Goal: Task Accomplishment & Management: Manage account settings

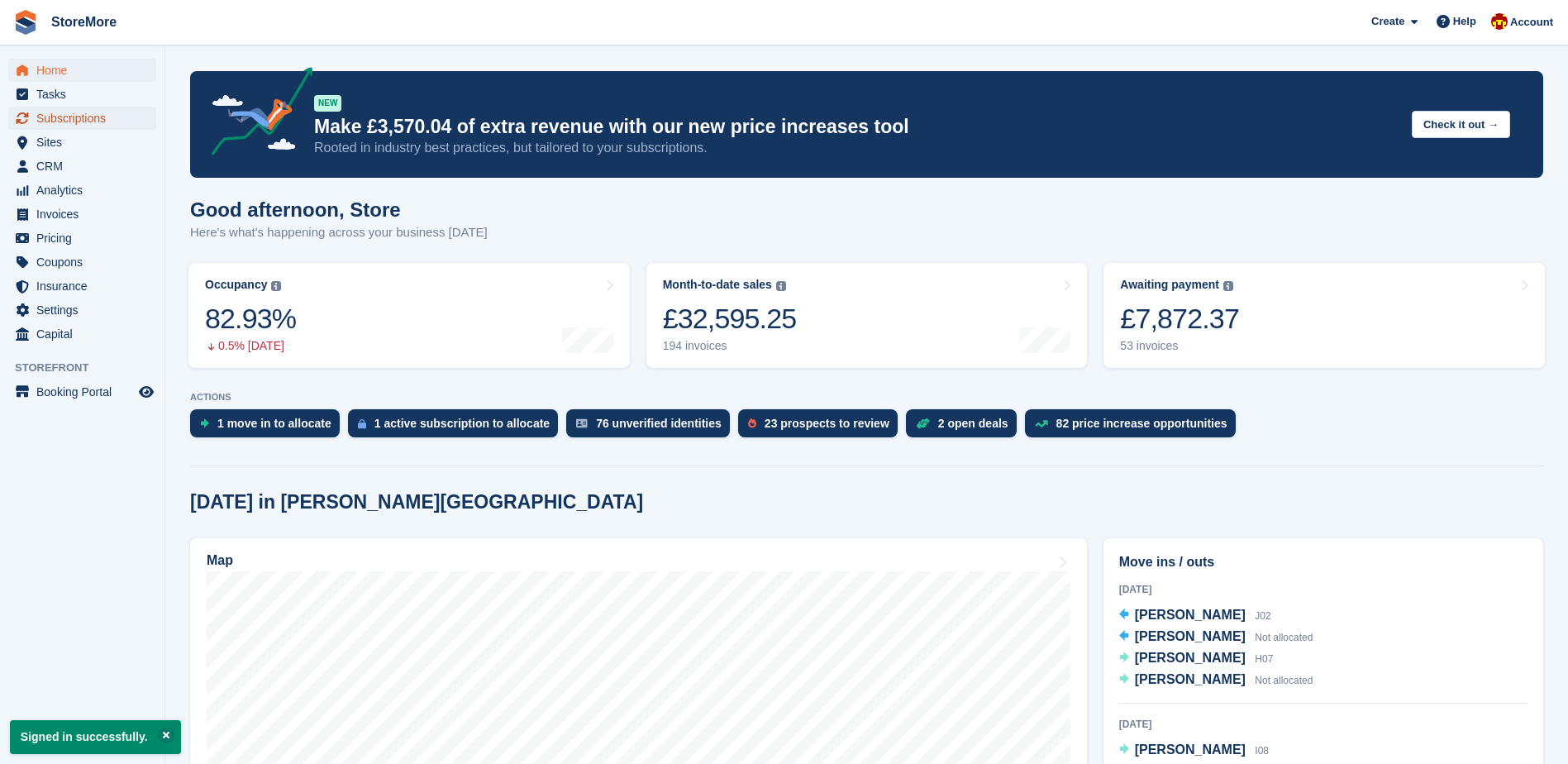
click at [110, 116] on span "Subscriptions" at bounding box center [86, 118] width 99 height 23
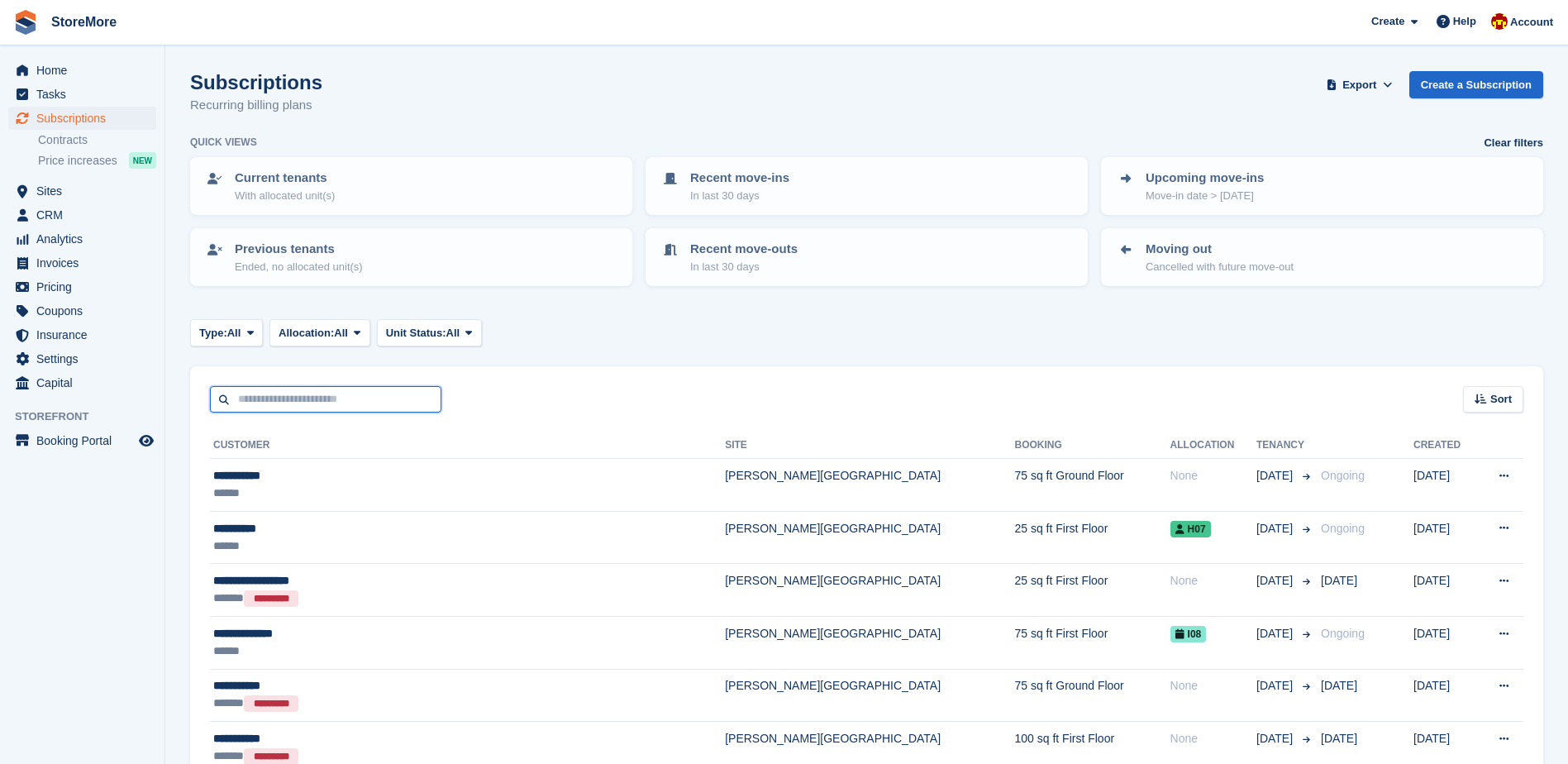
click at [325, 403] on input "text" at bounding box center [326, 399] width 232 height 27
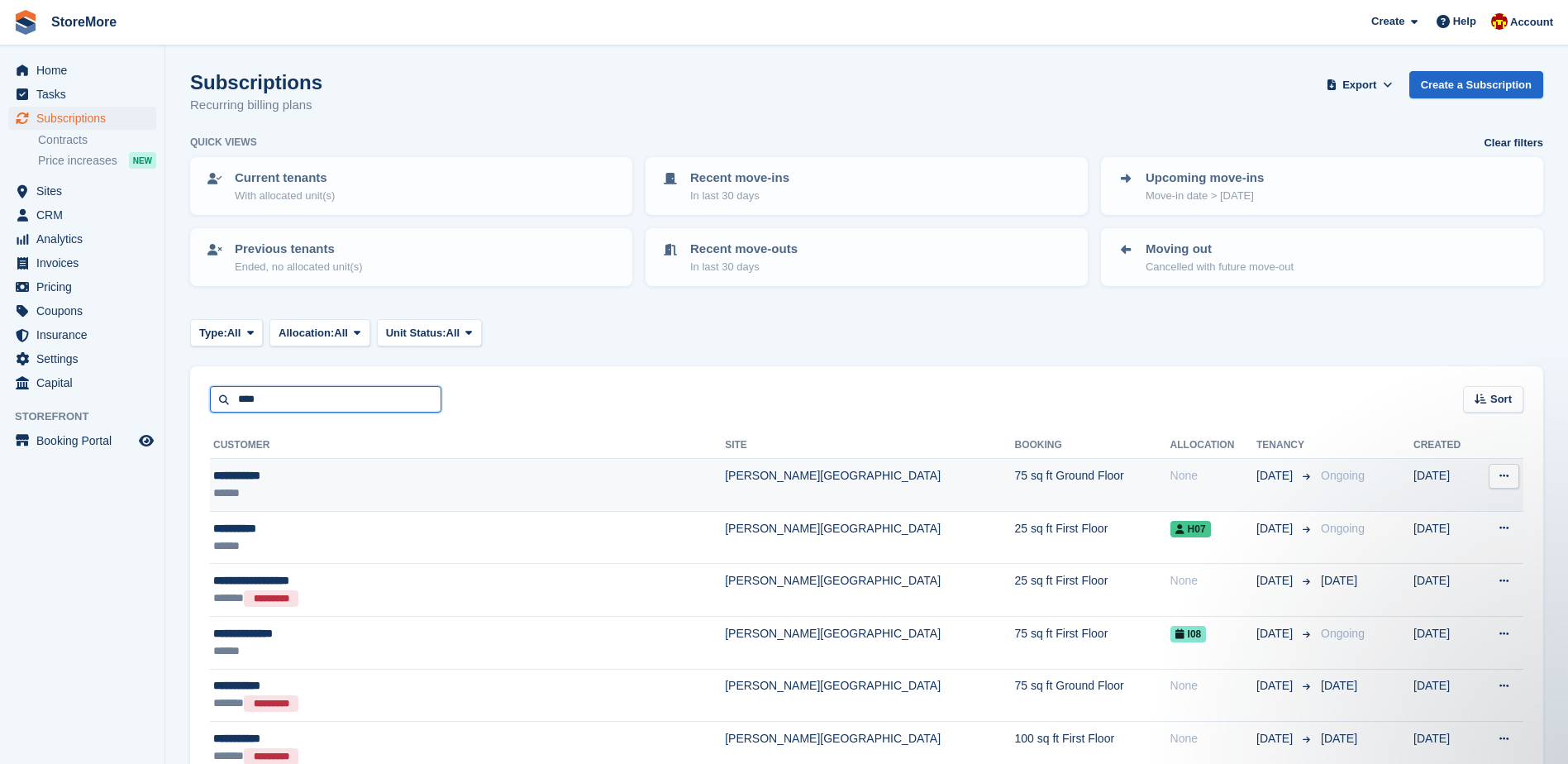
type input "****"
click at [337, 494] on div "******" at bounding box center [403, 492] width 380 height 17
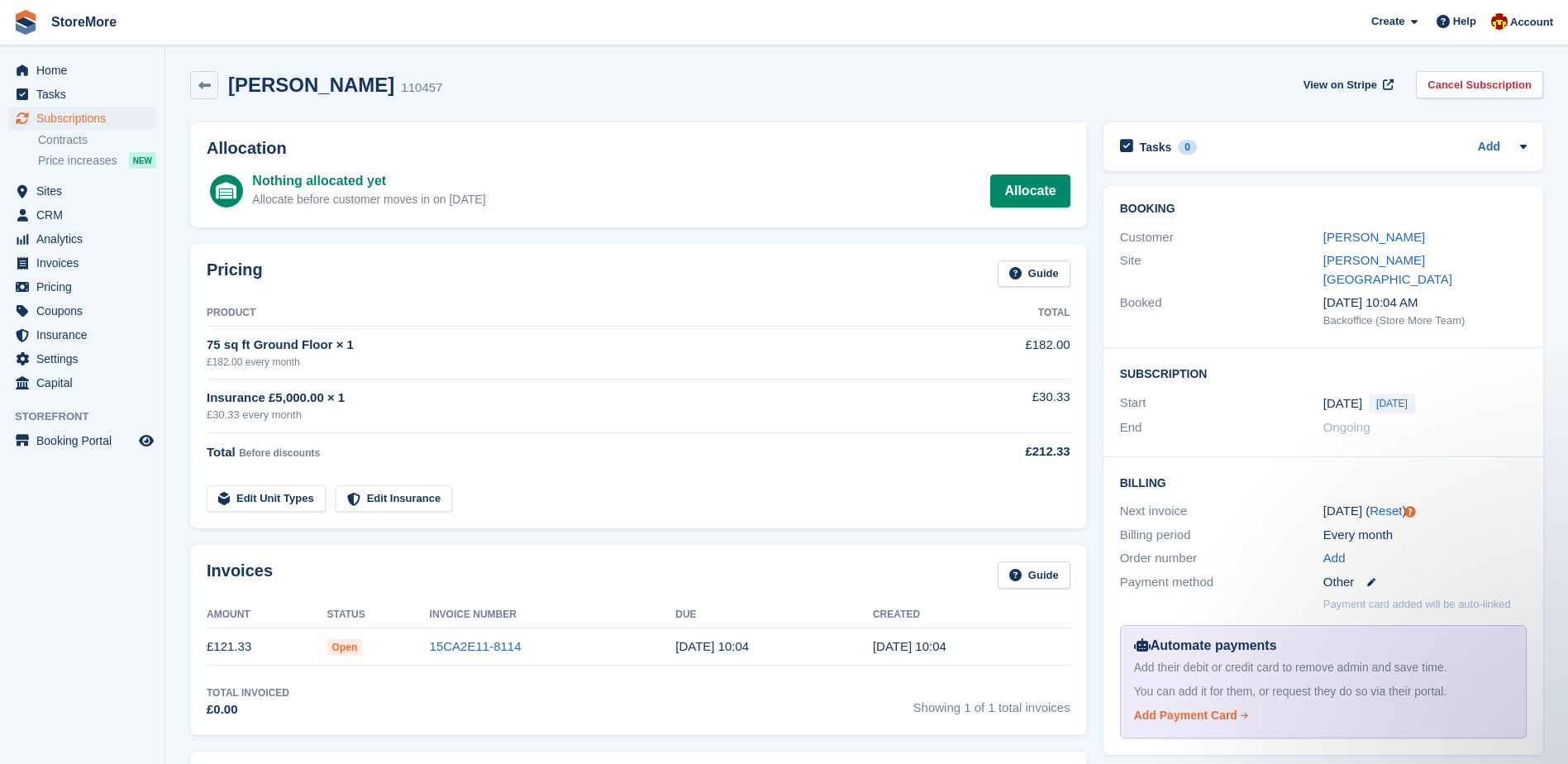
click at [1212, 707] on div "Add Payment Card" at bounding box center [1186, 715] width 103 height 17
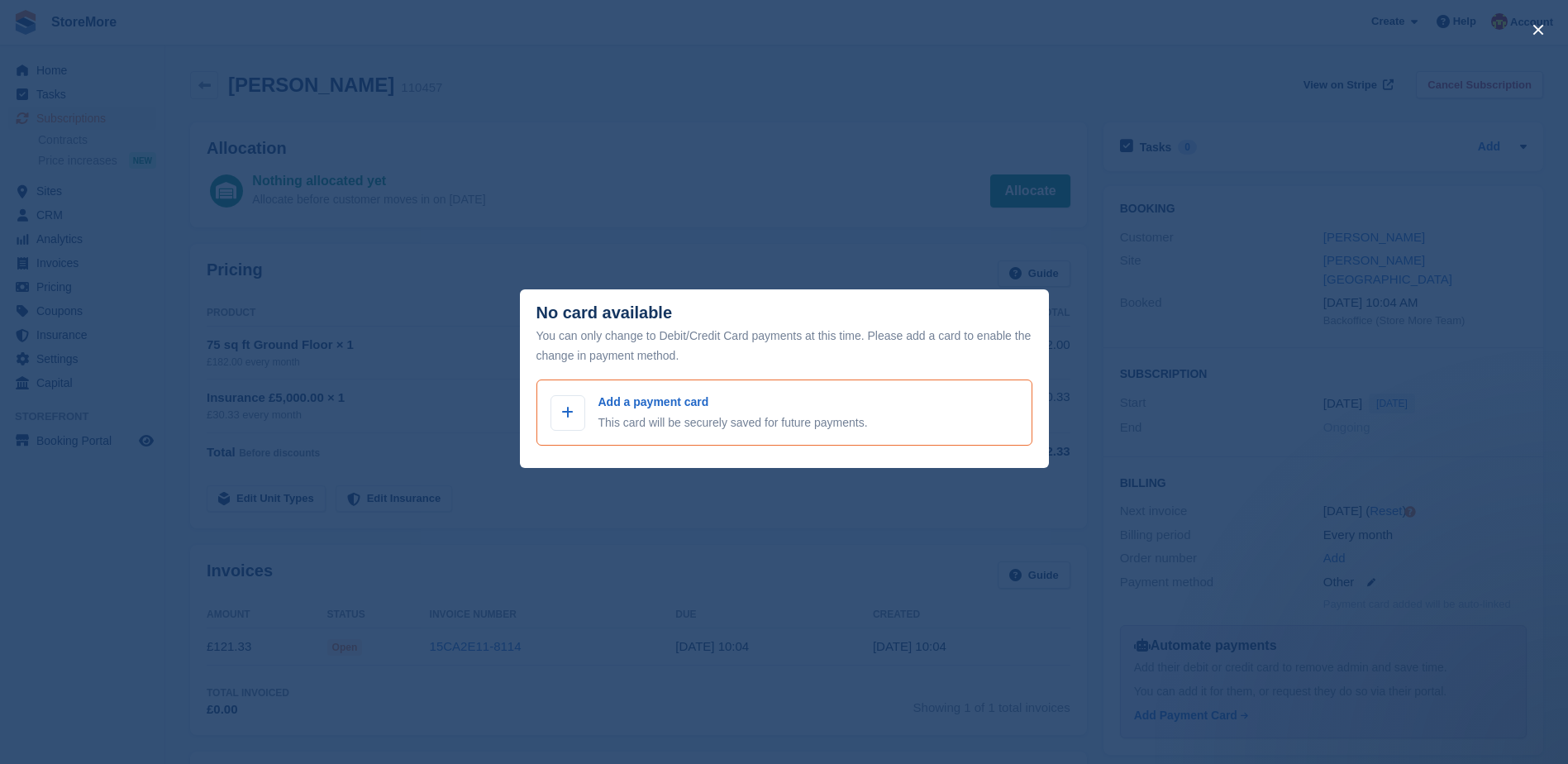
click at [656, 417] on p "This card will be securely saved for future payments." at bounding box center [732, 422] width 269 height 17
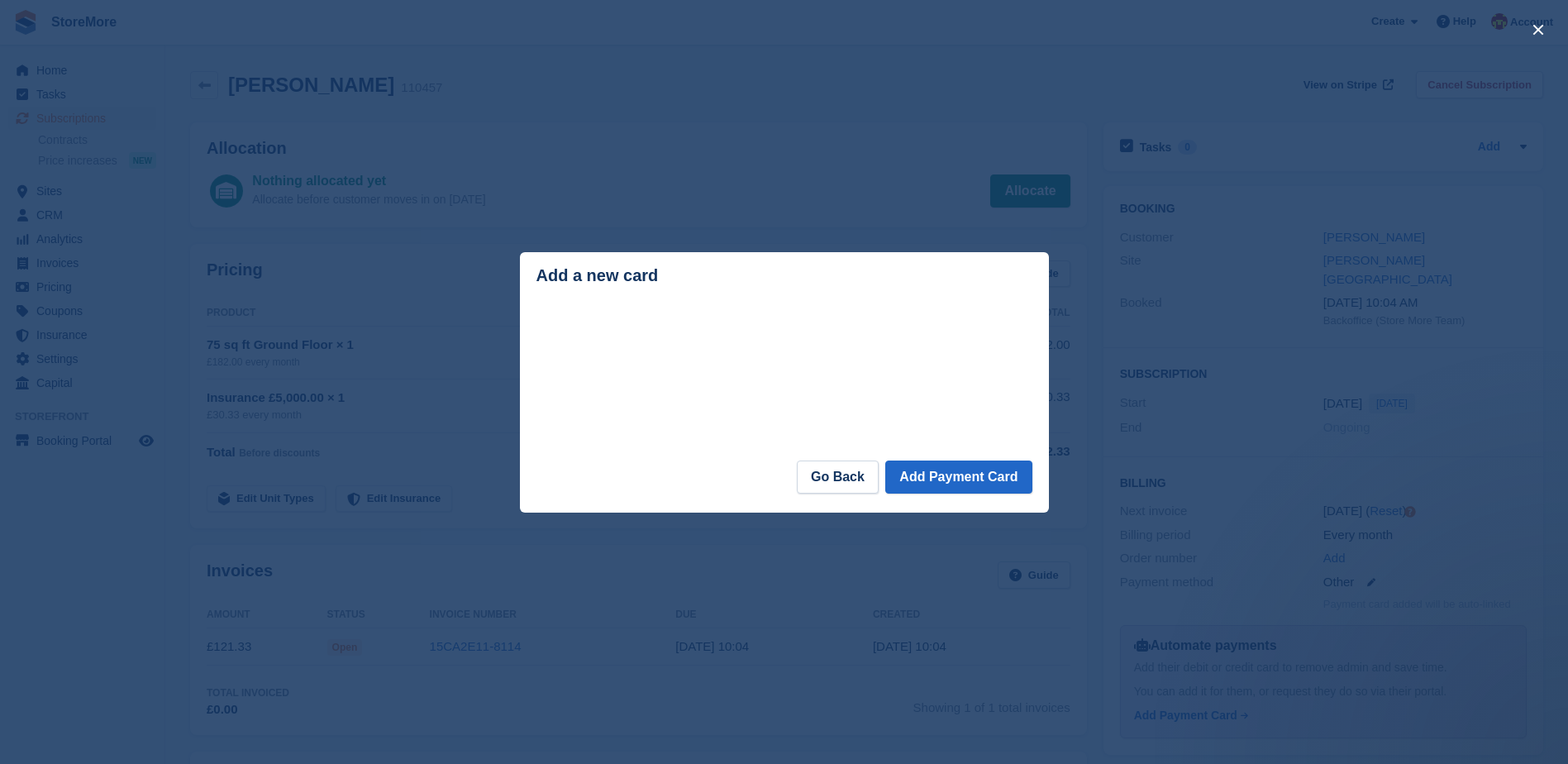
click at [806, 76] on div "close" at bounding box center [784, 382] width 1568 height 764
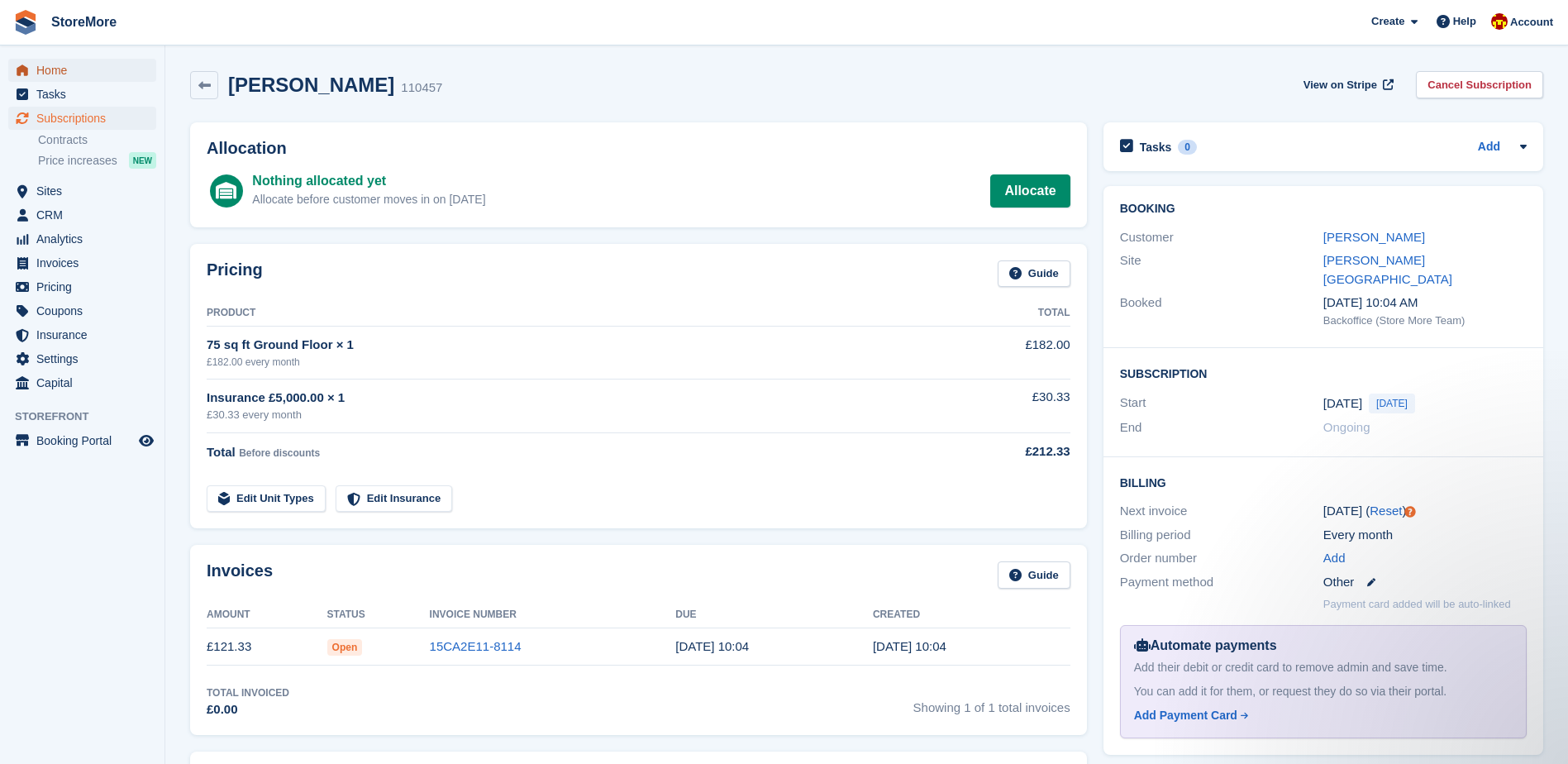
click at [118, 73] on span "Home" at bounding box center [86, 70] width 99 height 23
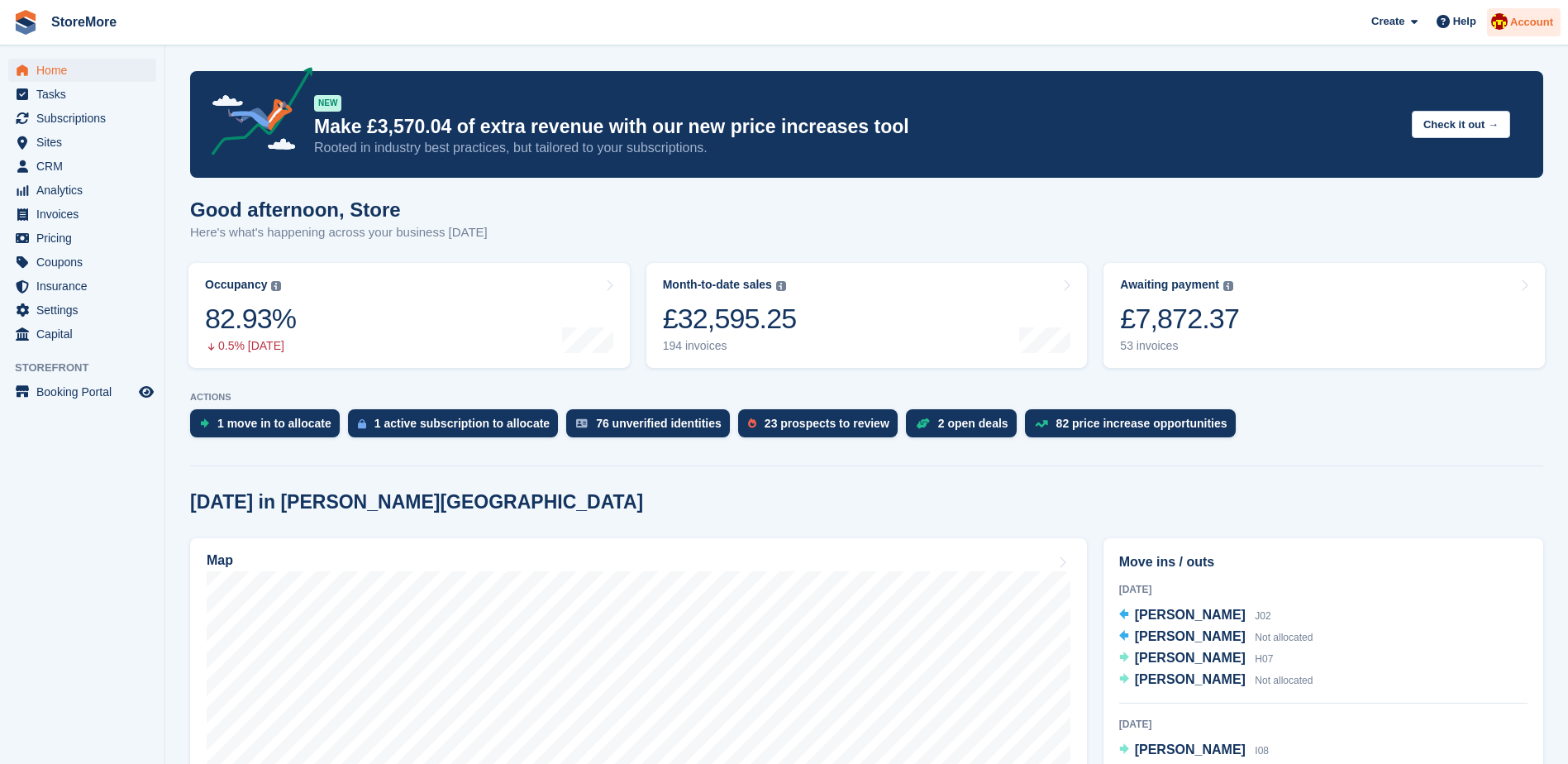
click at [1544, 27] on span "Account" at bounding box center [1531, 22] width 43 height 17
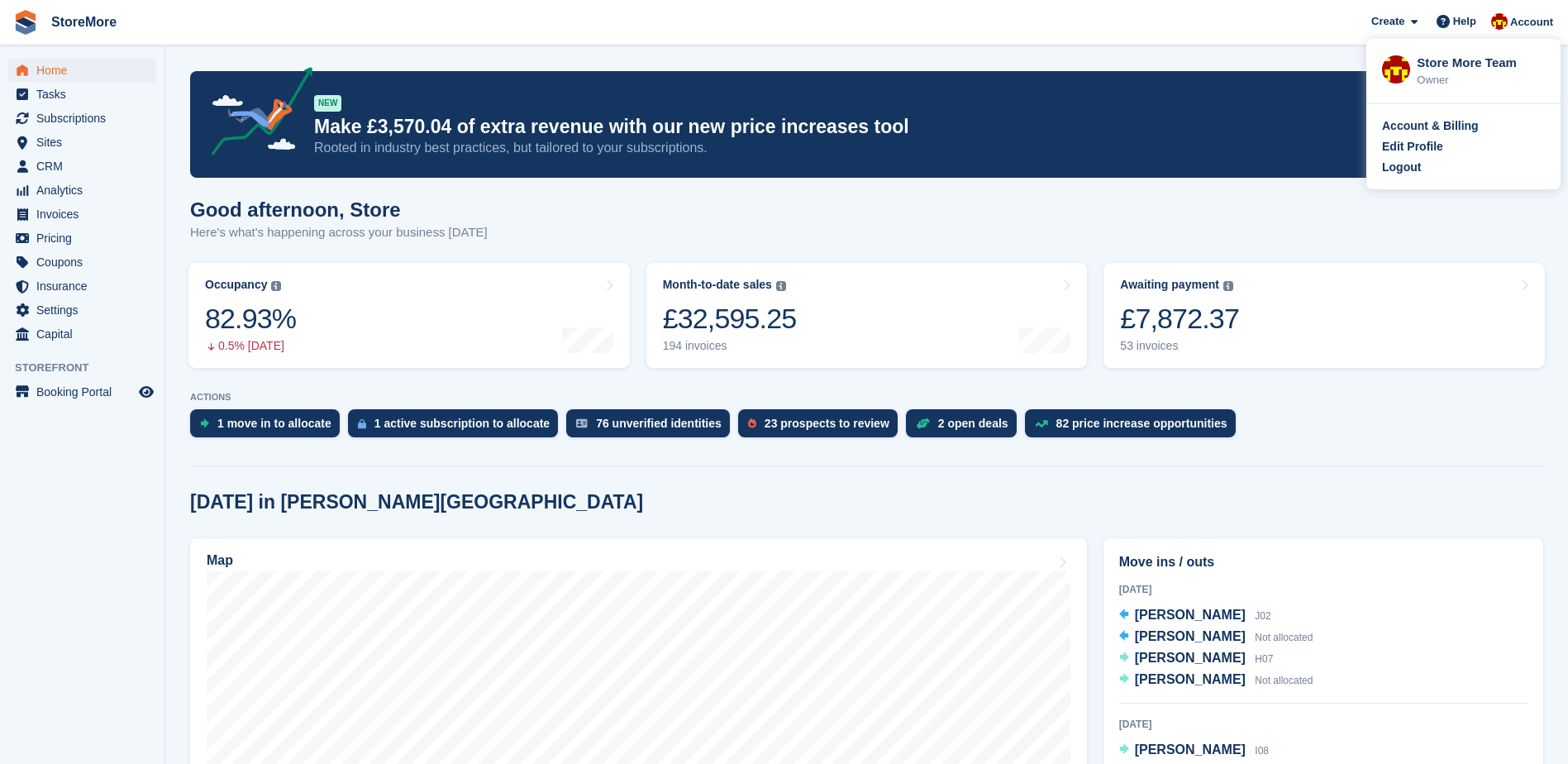
click at [1401, 181] on div "Account & Billing Edit Profile Logout" at bounding box center [1463, 147] width 194 height 85
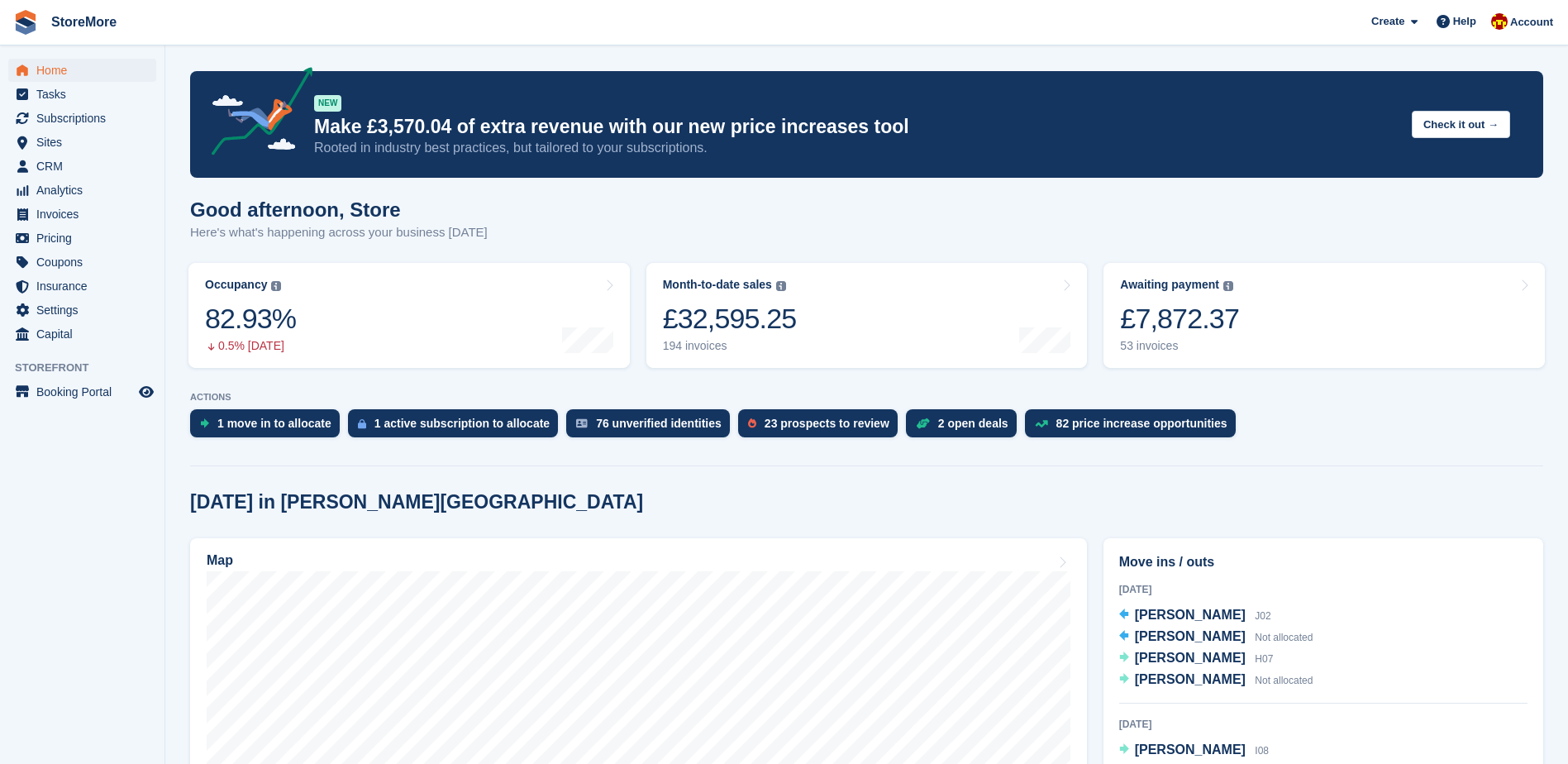
click at [1407, 171] on div "NEW Make £3,570.04 of extra revenue with our new price increases tool Rooted in…" at bounding box center [866, 124] width 1353 height 107
click at [1558, 16] on div "Account" at bounding box center [1524, 22] width 73 height 29
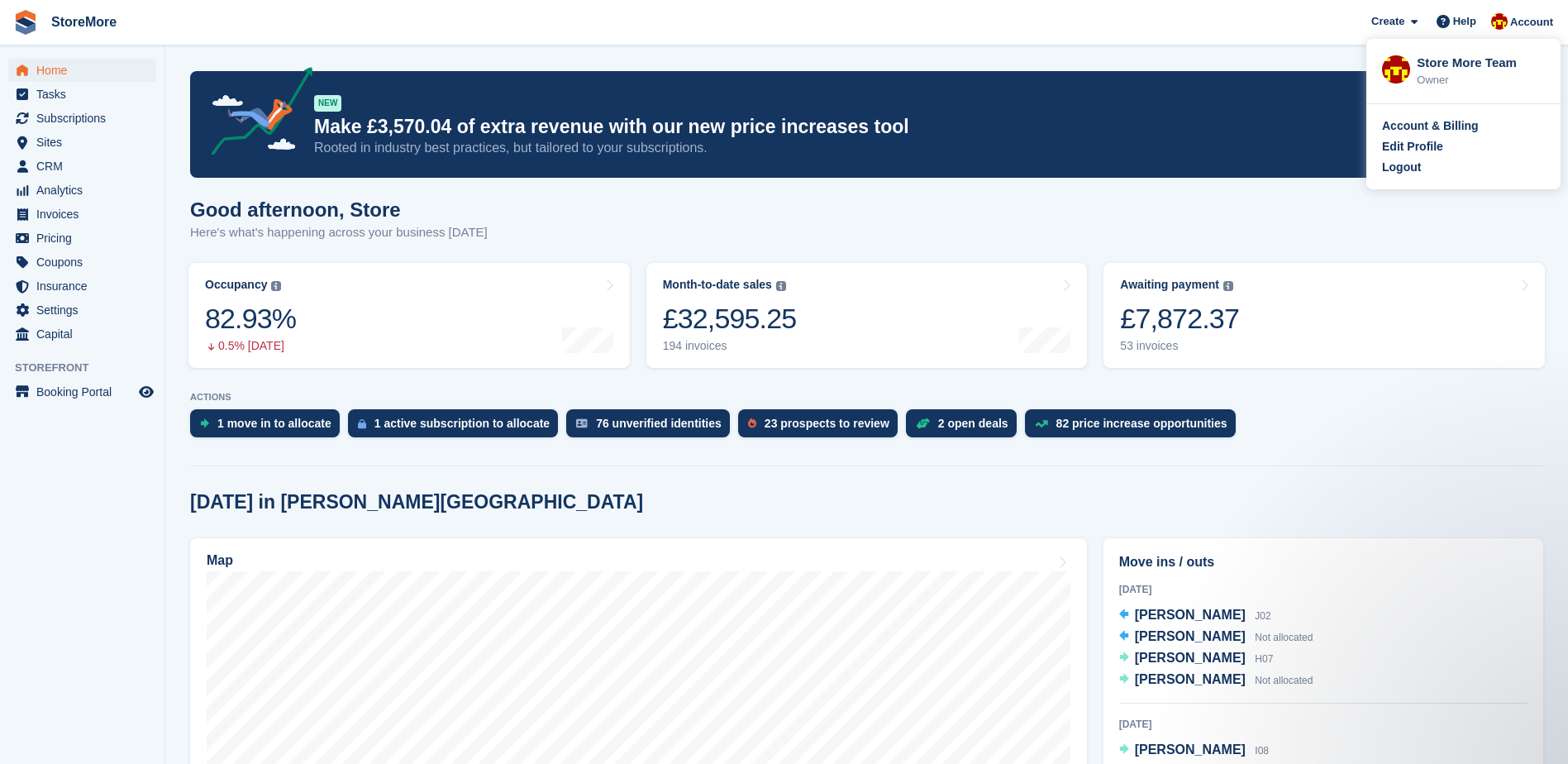
click at [1391, 178] on div "Account & Billing Edit Profile Logout" at bounding box center [1463, 147] width 194 height 85
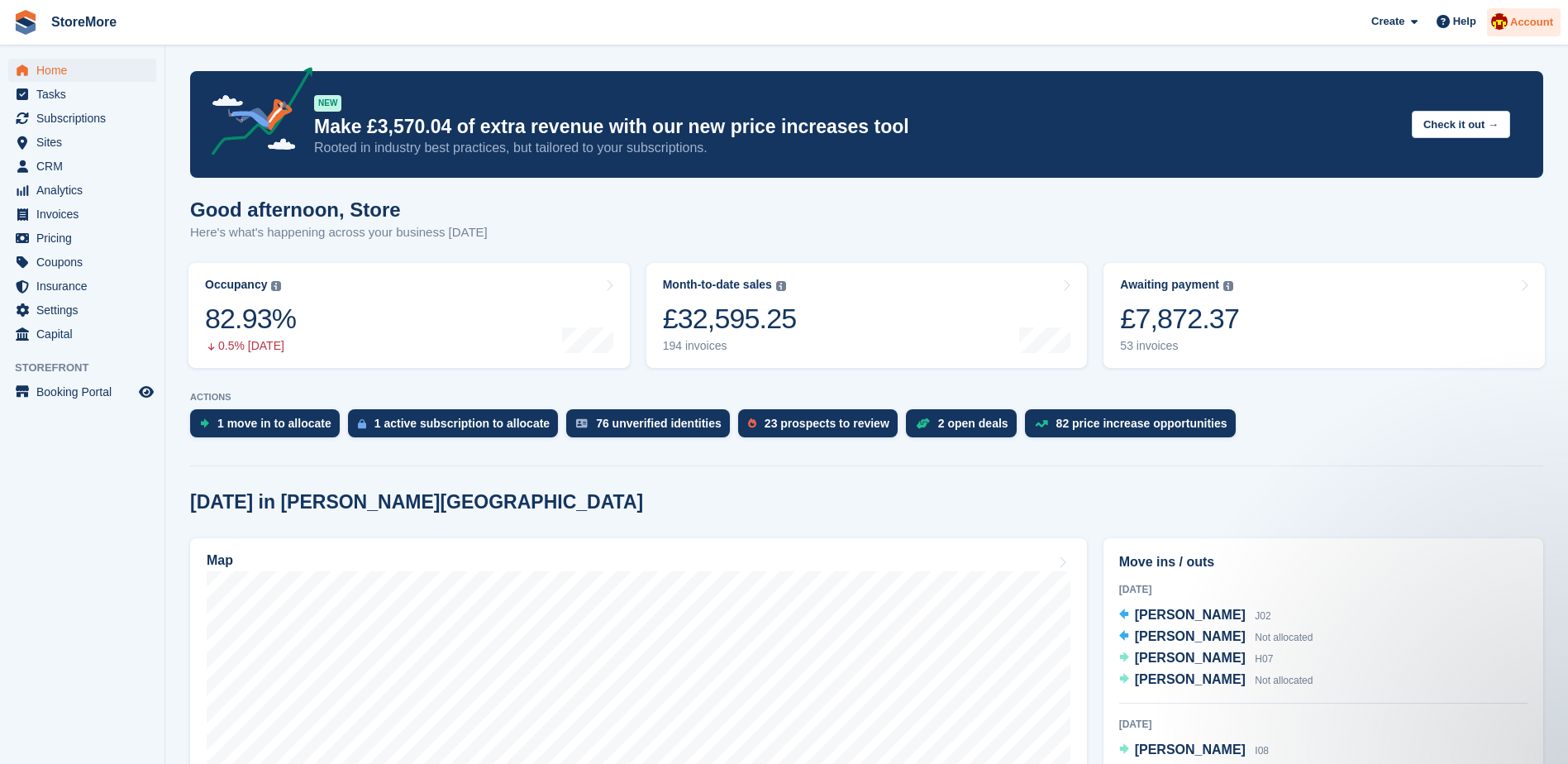
click at [1526, 28] on span "Account" at bounding box center [1531, 22] width 43 height 17
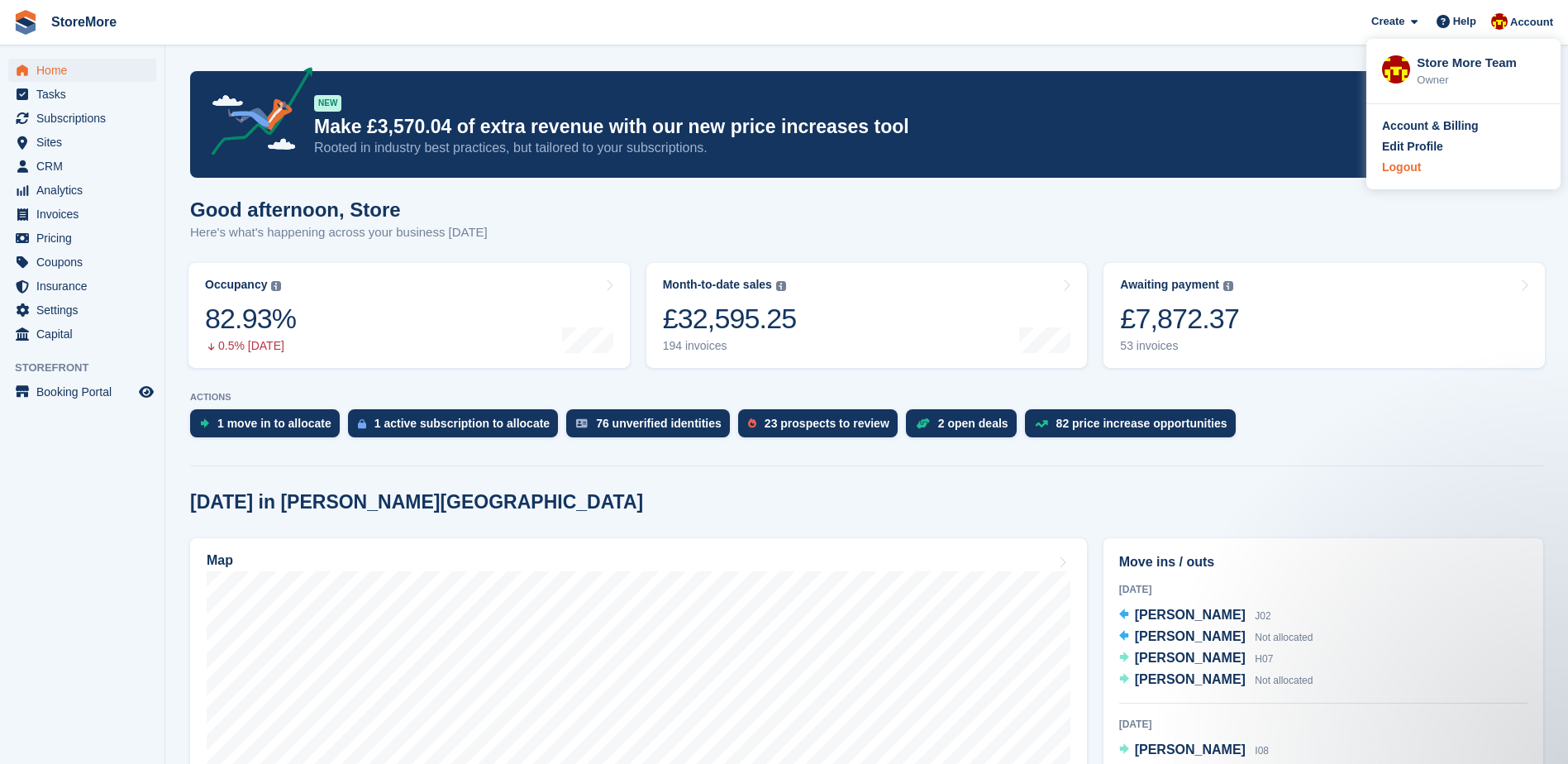
click at [1399, 175] on div "Logout" at bounding box center [1401, 167] width 39 height 17
